Goal: Transaction & Acquisition: Purchase product/service

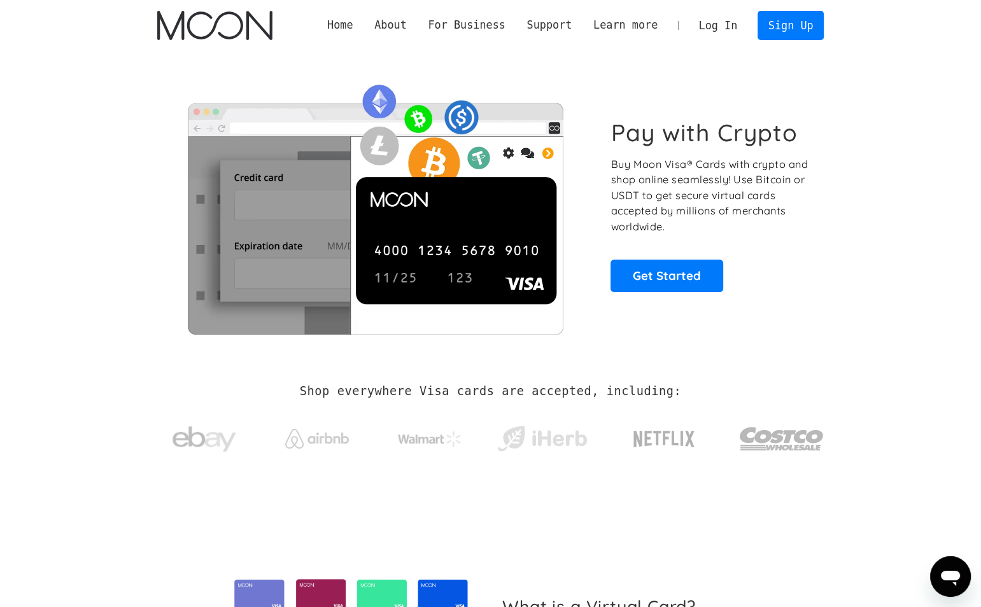
drag, startPoint x: 924, startPoint y: 117, endPoint x: 861, endPoint y: 95, distance: 66.4
click at [924, 116] on section "Pay with Crypto Buy Moon Visa® Cards with crypto and shop online seamlessly! Us…" at bounding box center [490, 205] width 981 height 309
click at [708, 27] on link "Log In" at bounding box center [718, 25] width 60 height 28
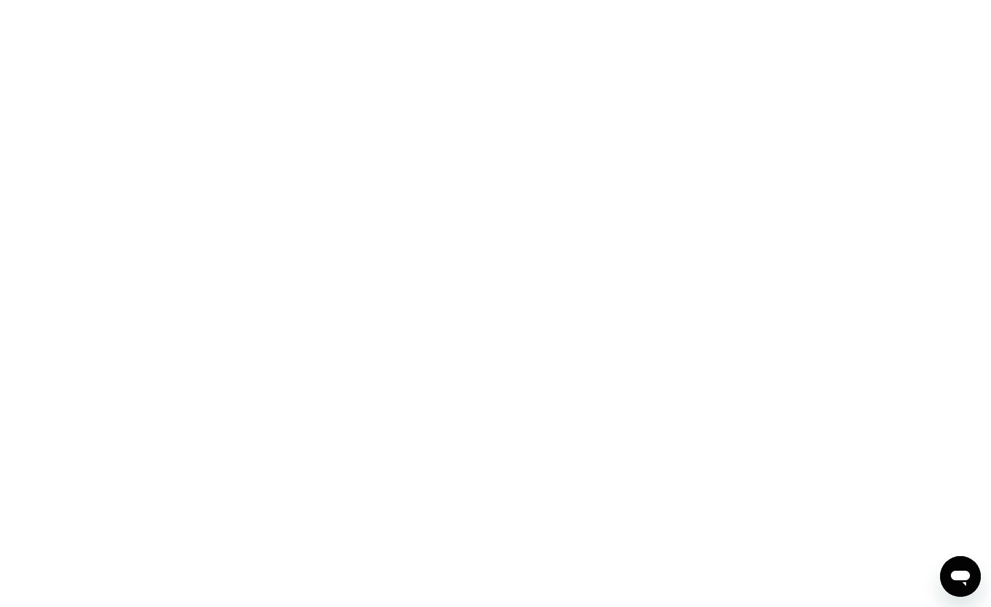
click at [817, 62] on div at bounding box center [495, 303] width 991 height 607
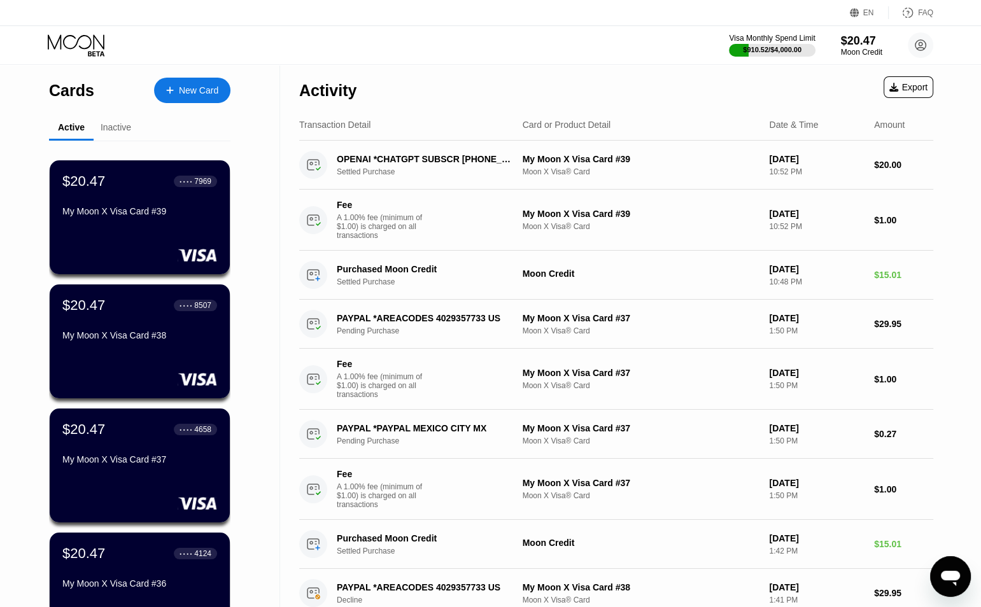
click at [979, 71] on div "Cards New Card Active Inactive $20.47 ● ● ● ● 7969 My Moon X Visa Card #39 $20.…" at bounding box center [490, 615] width 981 height 1100
click at [853, 42] on div "$20.47" at bounding box center [861, 40] width 43 height 13
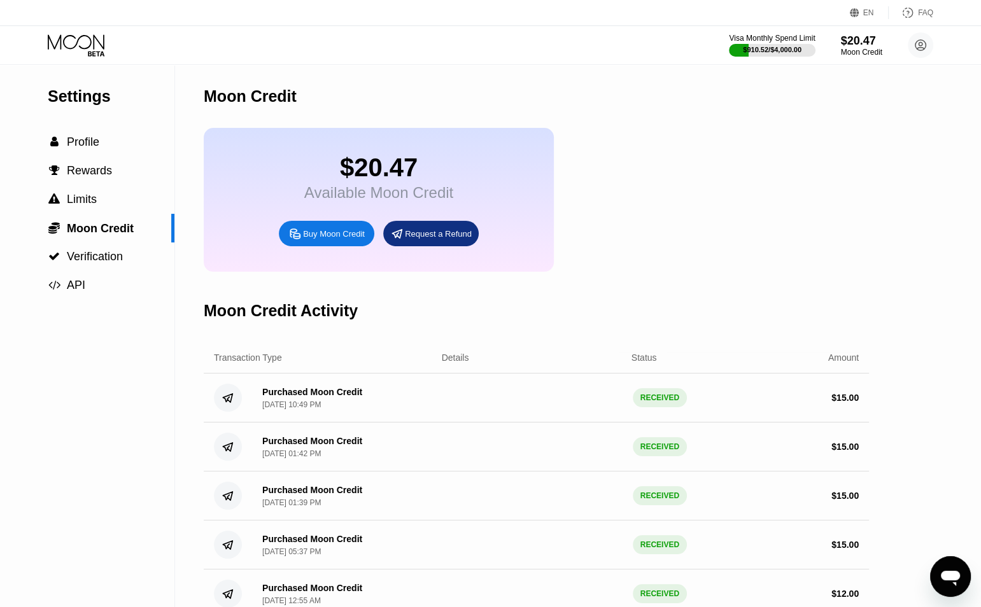
click at [294, 241] on icon at bounding box center [294, 233] width 13 height 13
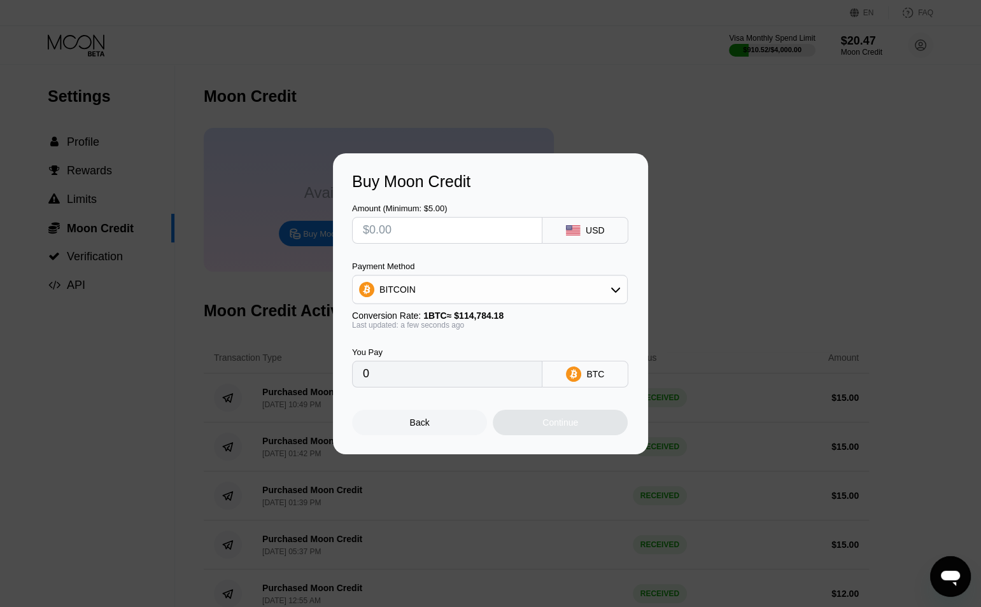
click at [394, 232] on input "text" at bounding box center [447, 230] width 169 height 25
type input "$90"
type input "0.00078409"
type input "$9"
type input "0.00007841"
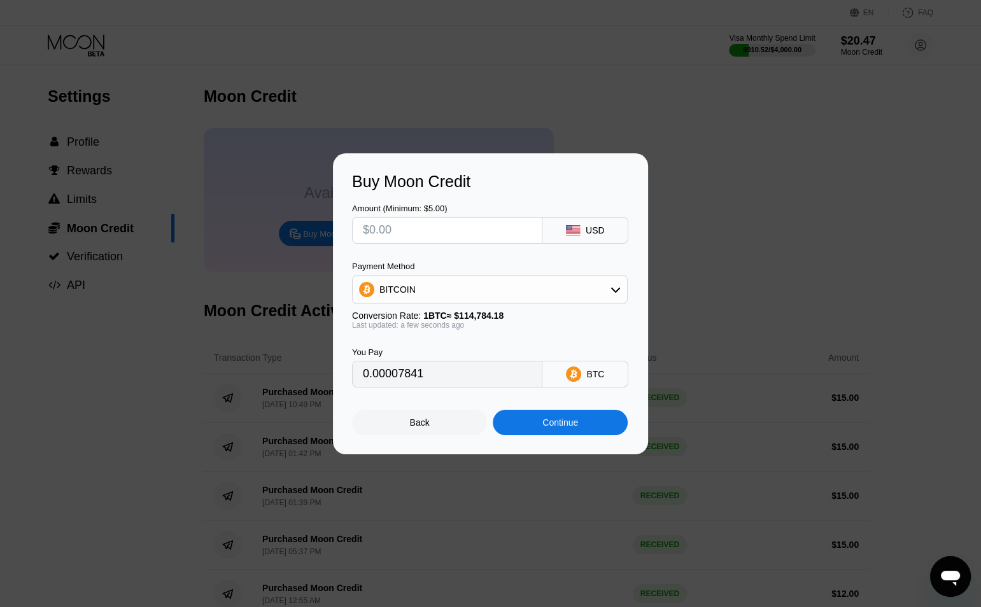
type input "0"
type input "$8"
type input "0.00006970"
type input "$80"
type input "0.00069697"
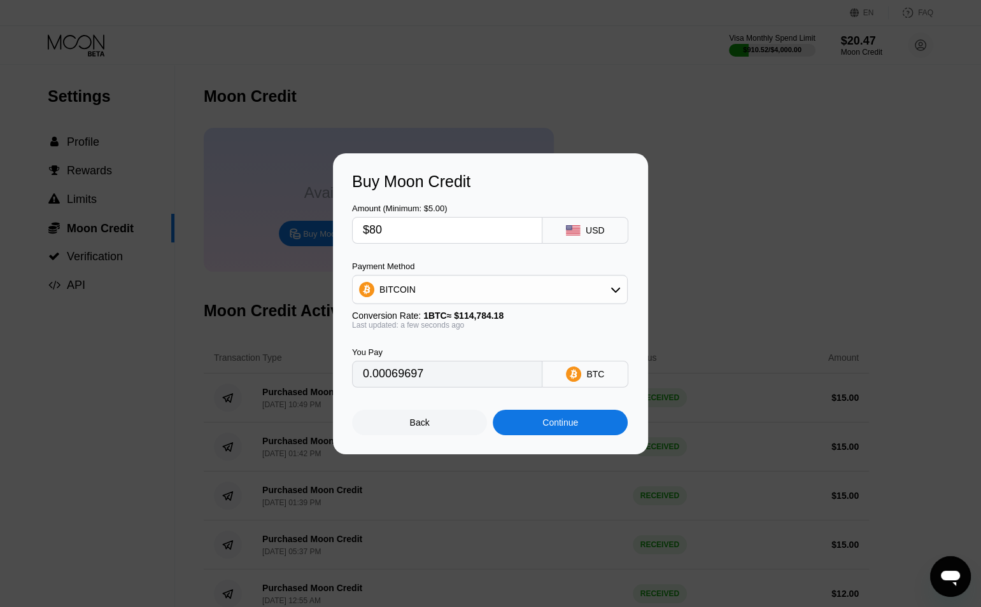
type input "$80"
click at [413, 285] on div "BITCOIN" at bounding box center [490, 289] width 274 height 25
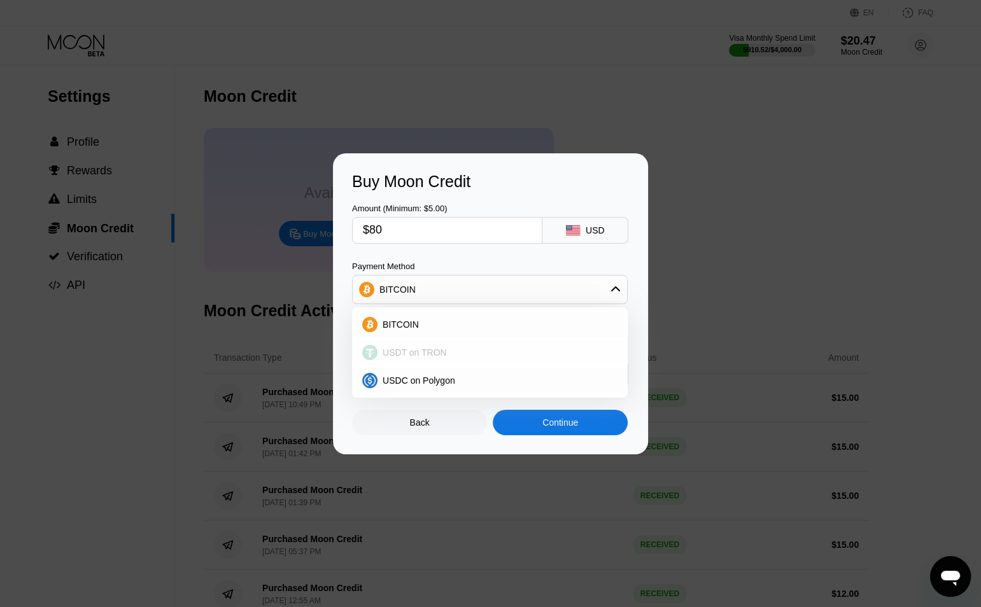
click at [399, 351] on span "USDT on TRON" at bounding box center [415, 353] width 64 height 10
type input "80.81"
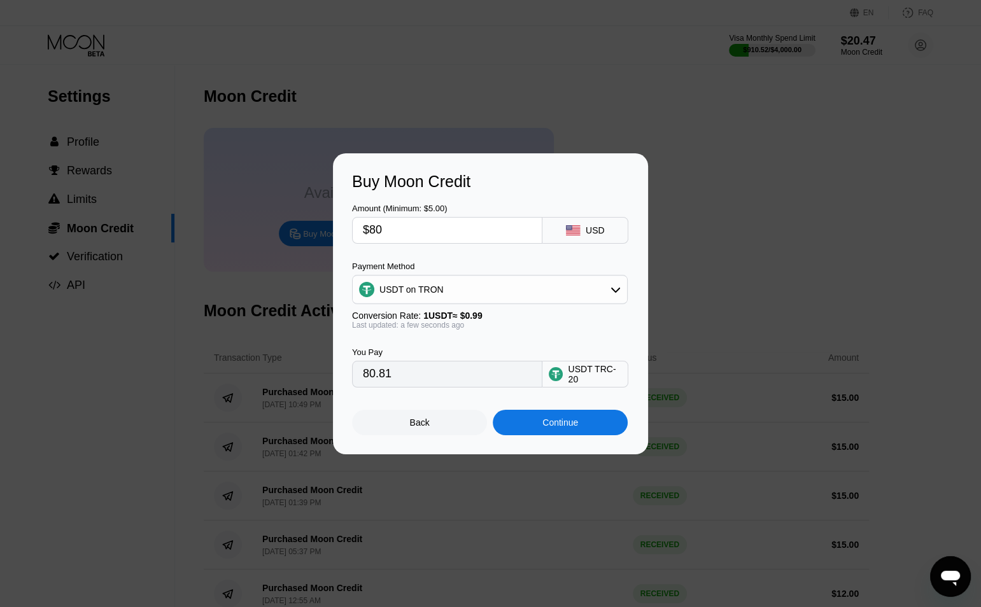
click at [541, 432] on div "Continue" at bounding box center [560, 422] width 135 height 25
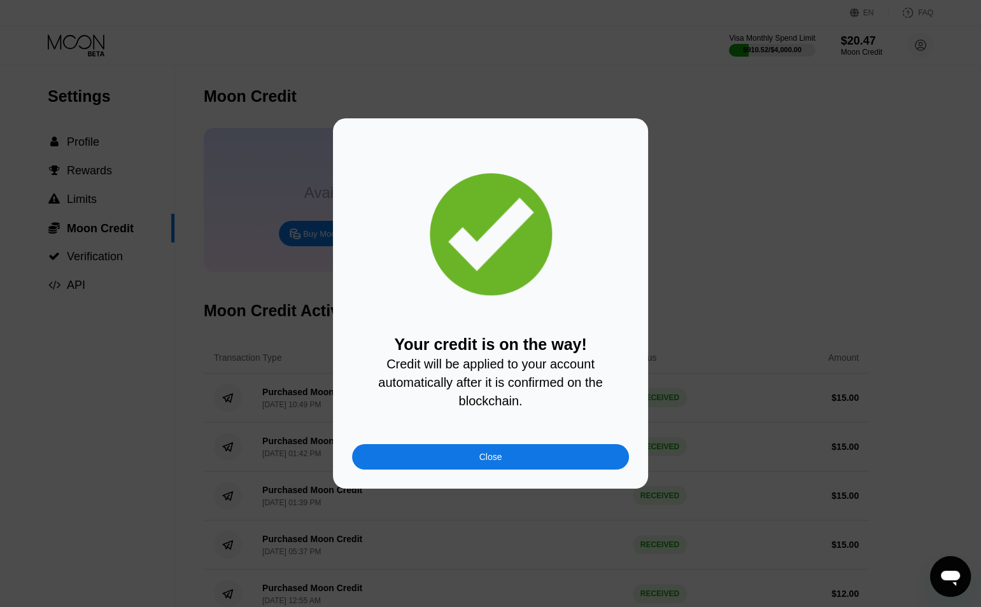
click at [515, 456] on div "Close" at bounding box center [490, 456] width 277 height 25
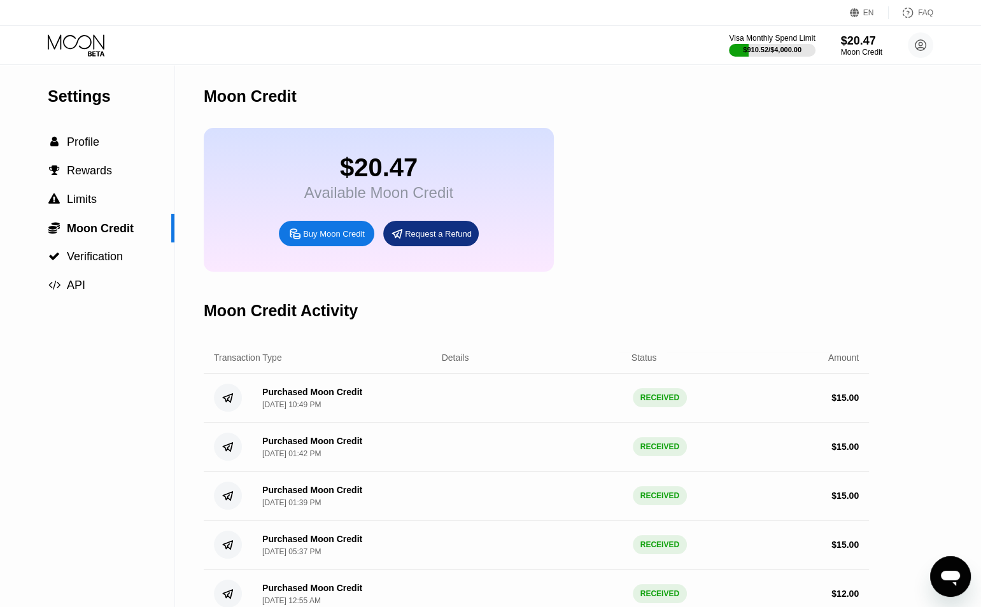
click at [67, 43] on icon at bounding box center [77, 45] width 59 height 22
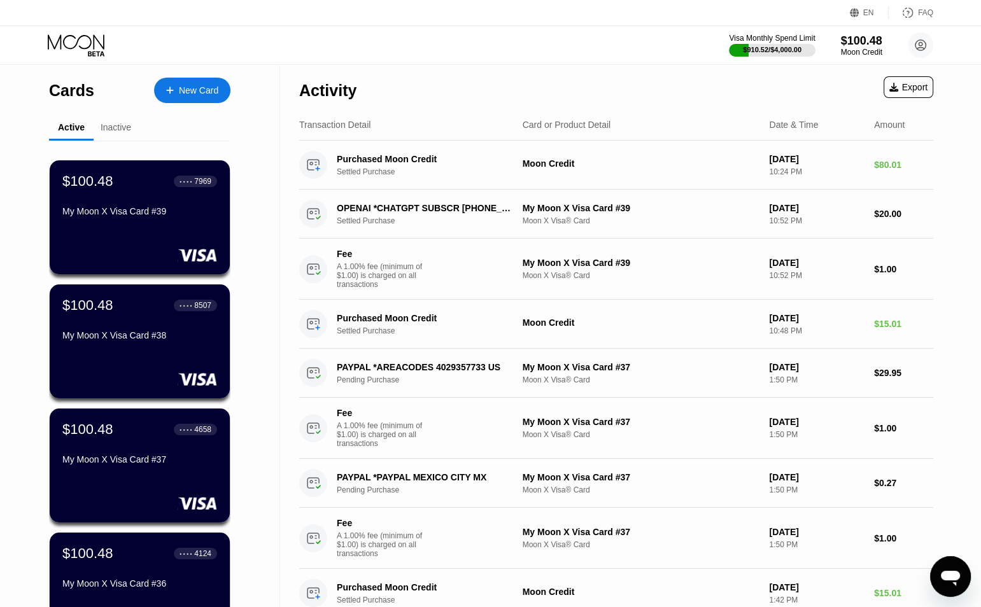
click at [195, 209] on div "My Moon X Visa Card #39" at bounding box center [139, 211] width 155 height 10
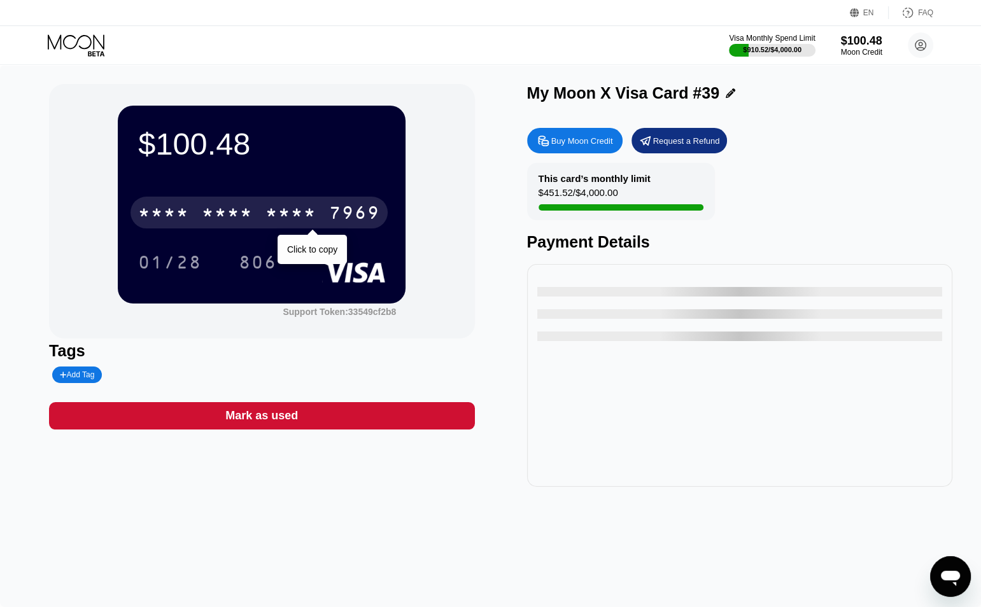
click at [220, 221] on div "* * * *" at bounding box center [227, 214] width 51 height 20
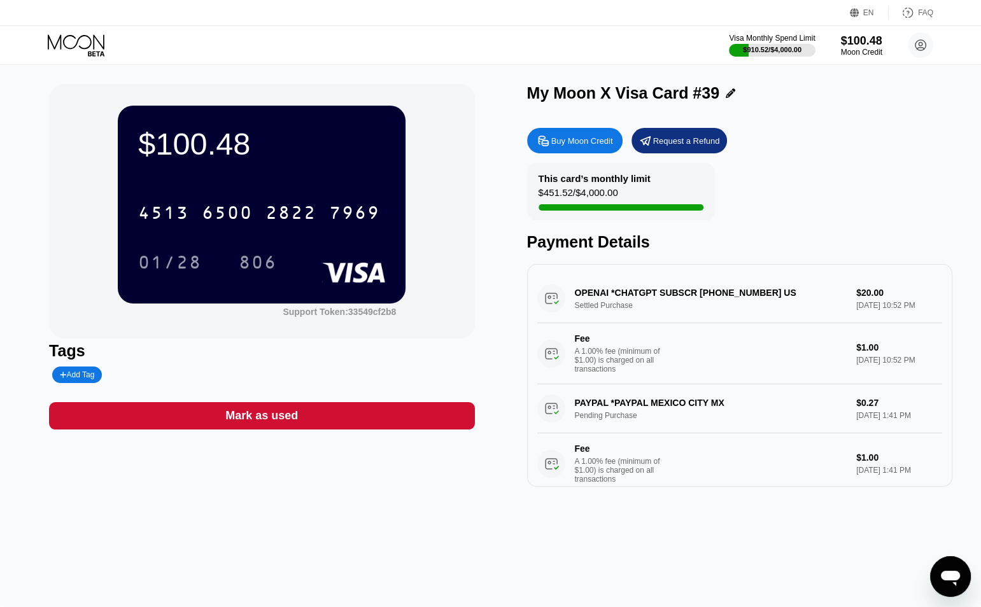
click at [759, 229] on div "This card’s monthly limit $451.52 / $4,000.00 Payment Details" at bounding box center [739, 207] width 425 height 88
click at [177, 267] on div "01/28" at bounding box center [170, 264] width 64 height 20
drag, startPoint x: 785, startPoint y: 231, endPoint x: 542, endPoint y: 290, distance: 249.7
click at [784, 230] on div "This card’s monthly limit $451.52 / $4,000.00 Payment Details" at bounding box center [739, 207] width 425 height 88
click at [251, 265] on div "806" at bounding box center [258, 264] width 38 height 20
